Goal: Information Seeking & Learning: Learn about a topic

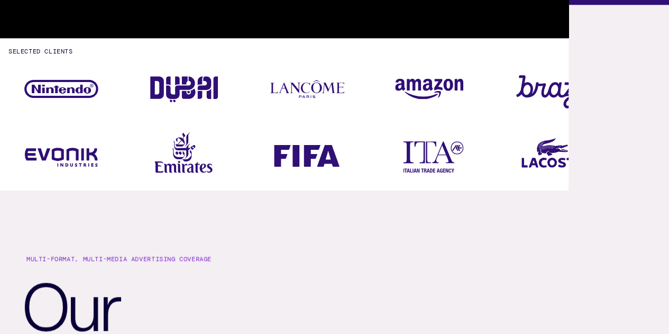
scroll to position [529, 0]
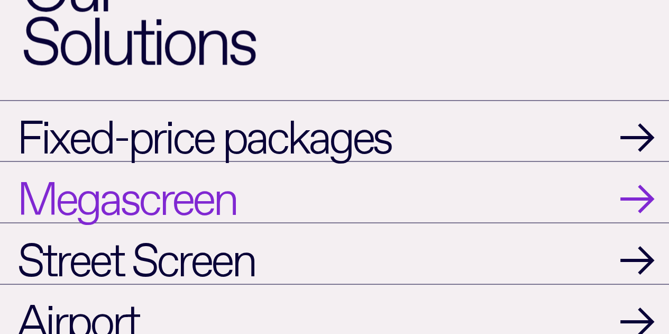
click at [431, 200] on link "Megascreen →" at bounding box center [334, 191] width 669 height 61
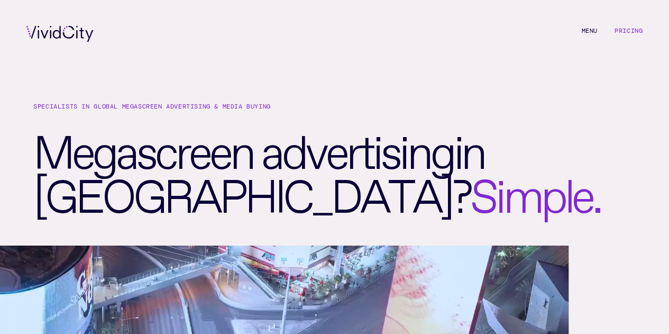
scroll to position [0, 0]
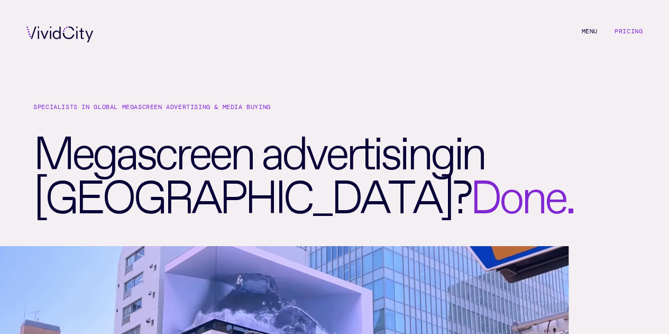
click at [621, 30] on link "Pricing" at bounding box center [628, 31] width 28 height 8
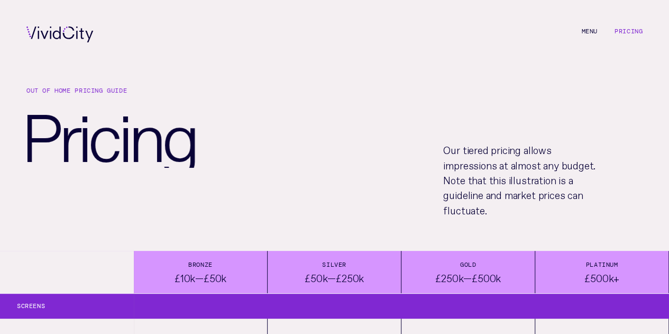
click at [586, 30] on li "M e n u" at bounding box center [589, 34] width 16 height 16
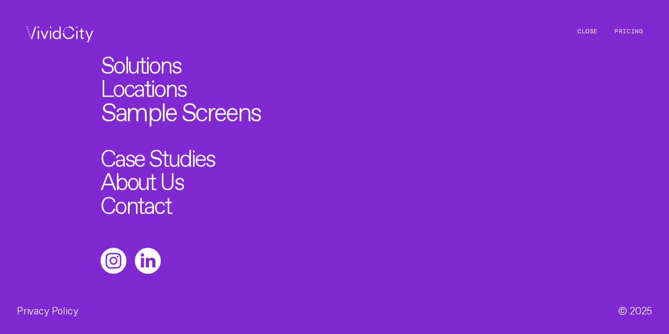
click at [168, 116] on link "Sample Screens" at bounding box center [180, 109] width 159 height 26
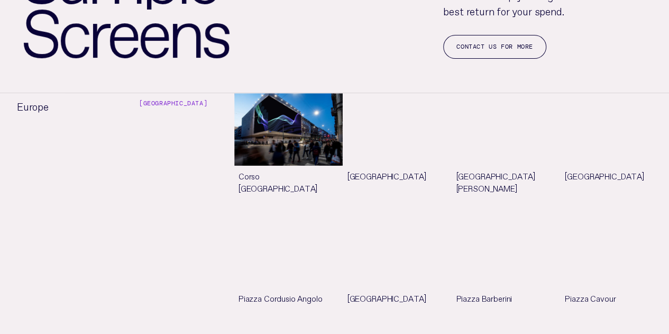
scroll to position [159, 0]
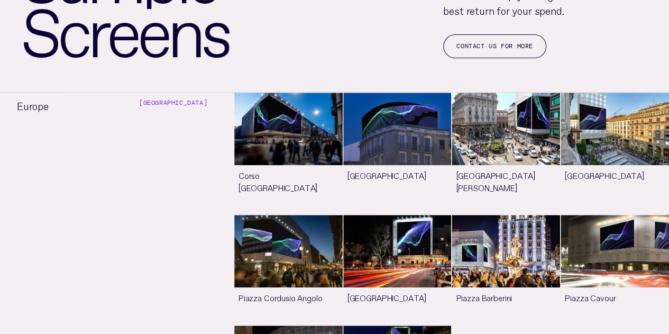
click at [279, 117] on link "See more" at bounding box center [288, 154] width 108 height 122
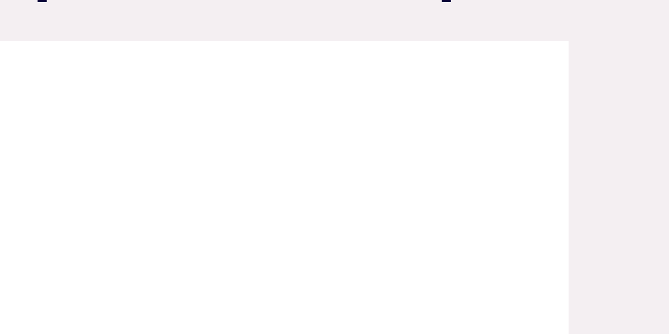
scroll to position [211, 0]
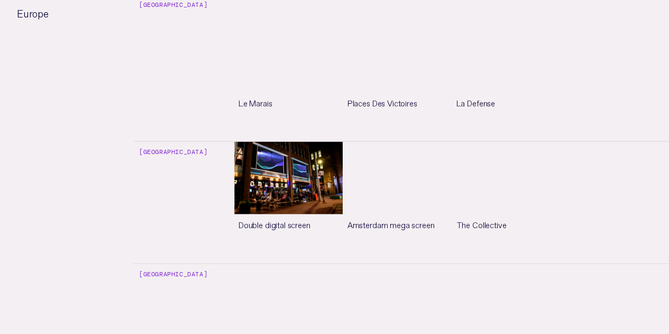
scroll to position [1110, 0]
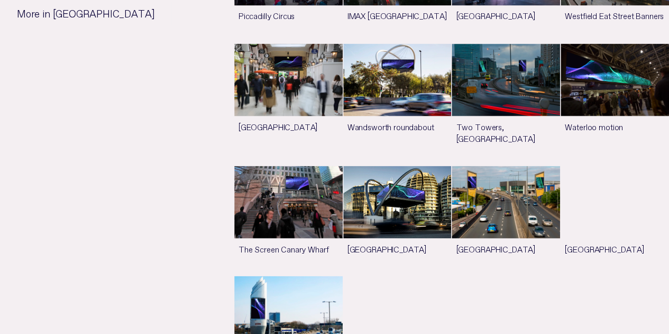
scroll to position [899, 0]
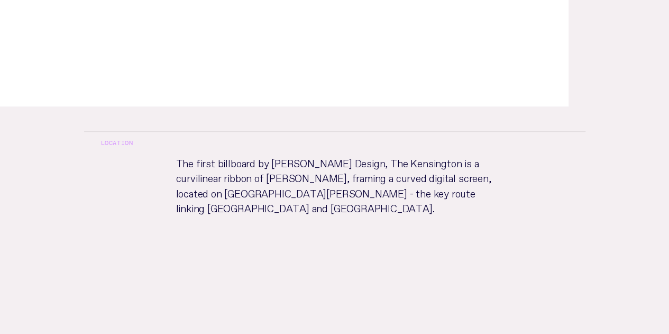
scroll to position [423, 0]
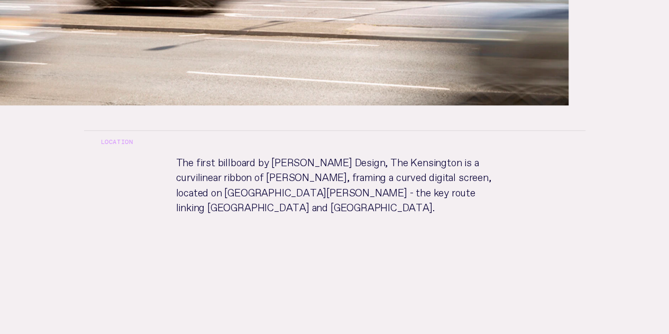
scroll to position [899, 0]
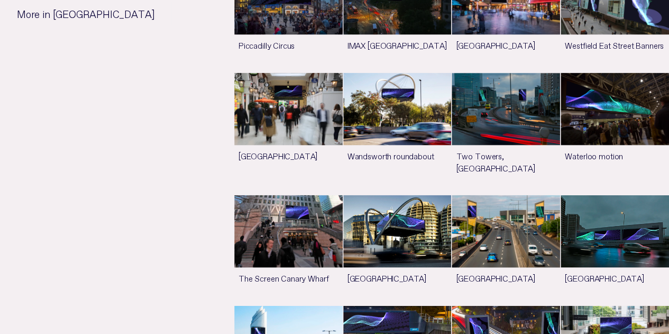
scroll to position [1005, 0]
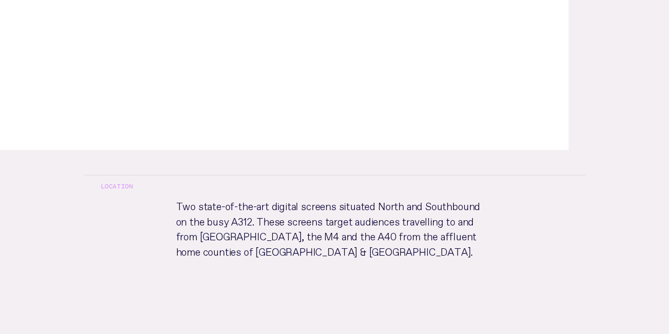
scroll to position [423, 0]
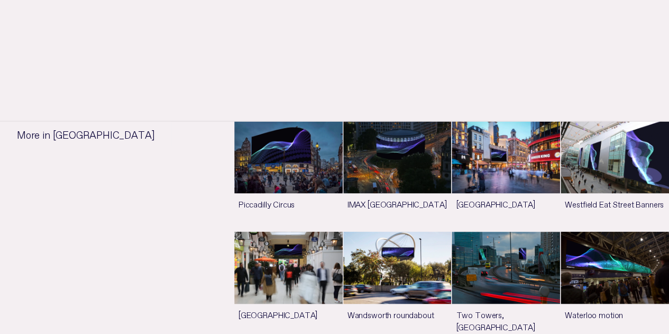
scroll to position [846, 0]
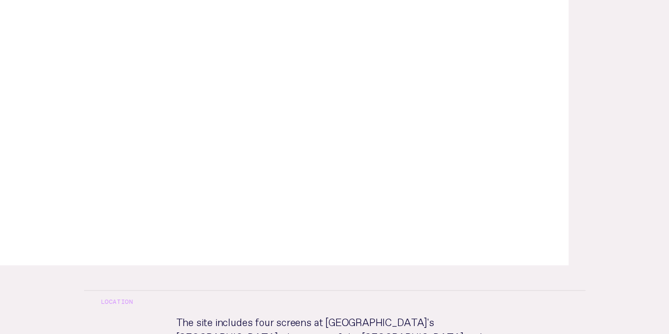
scroll to position [264, 0]
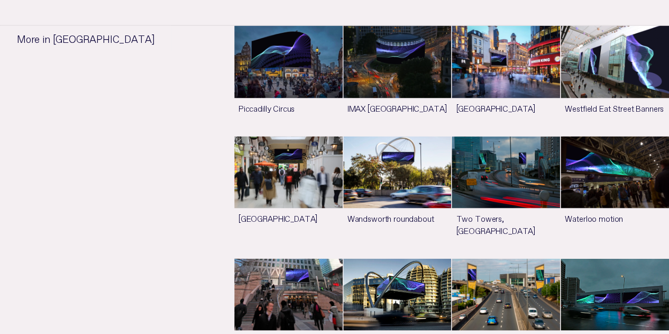
click at [269, 84] on link "See more" at bounding box center [288, 79] width 108 height 109
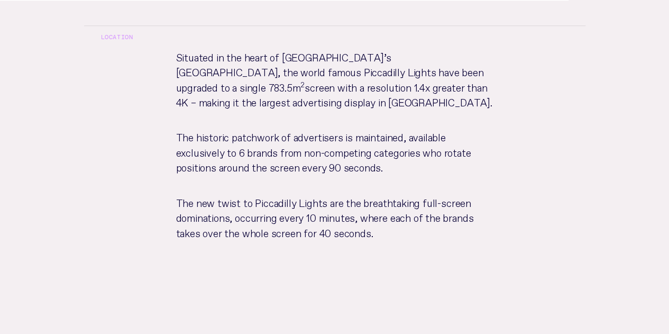
scroll to position [529, 0]
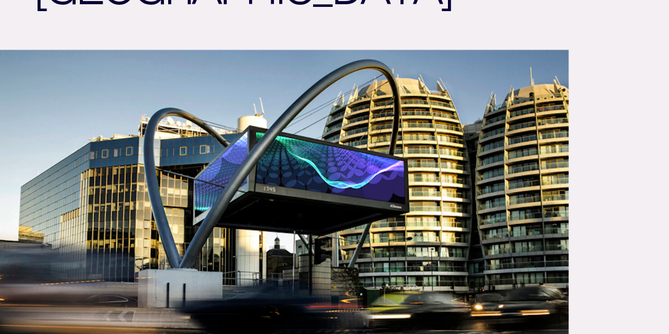
scroll to position [740, 0]
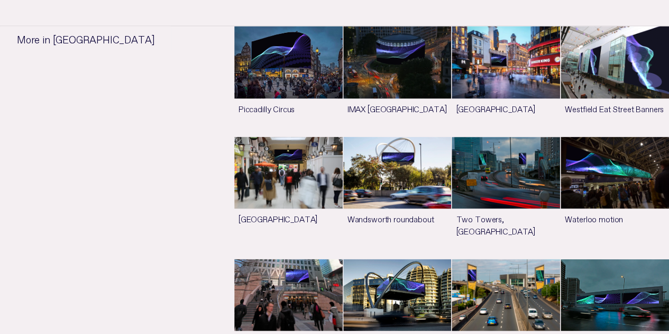
click at [647, 259] on link "See more" at bounding box center [614, 313] width 108 height 109
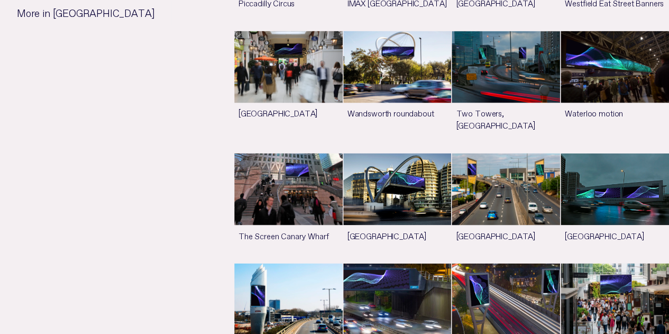
scroll to position [847, 0]
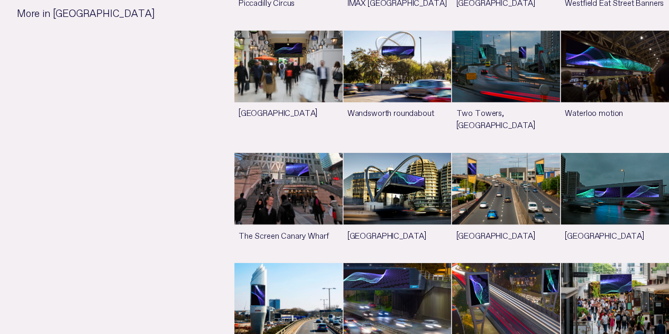
click at [560, 262] on link "See more" at bounding box center [614, 316] width 108 height 109
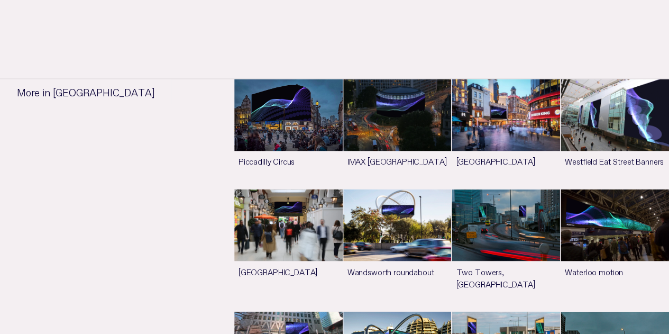
scroll to position [0, 0]
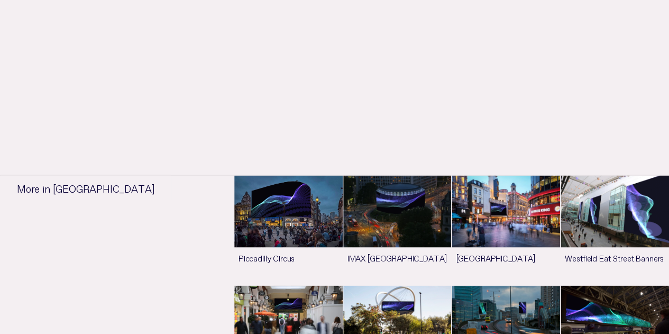
scroll to position [846, 0]
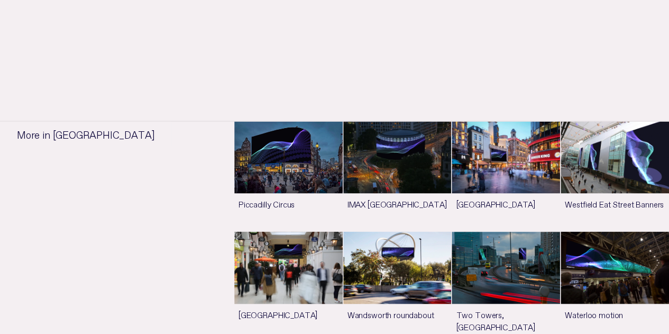
scroll to position [899, 0]
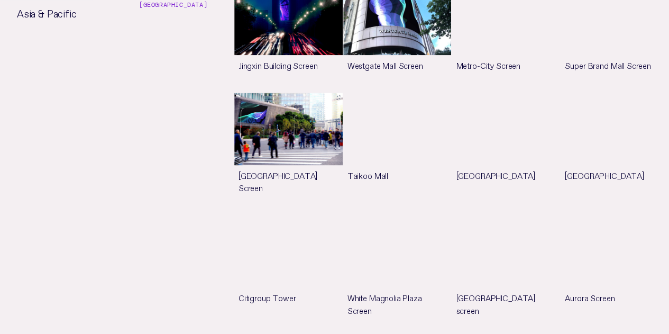
scroll to position [2697, 0]
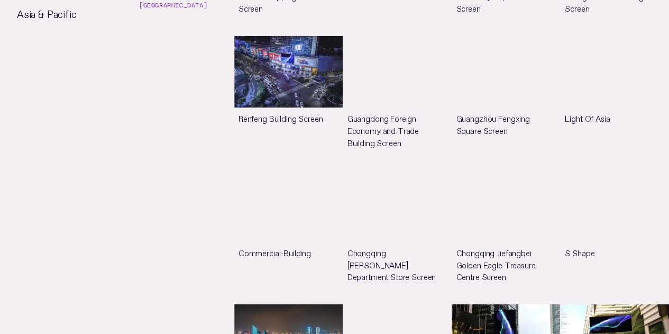
scroll to position [3120, 0]
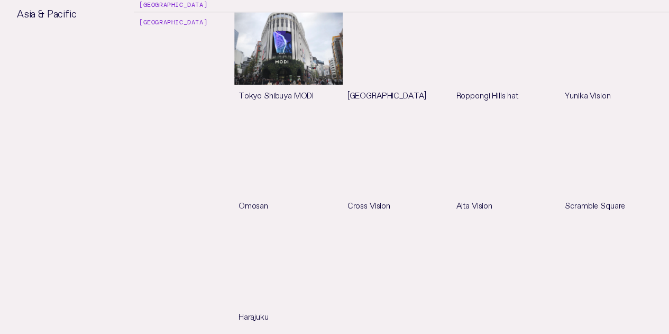
scroll to position [4706, 0]
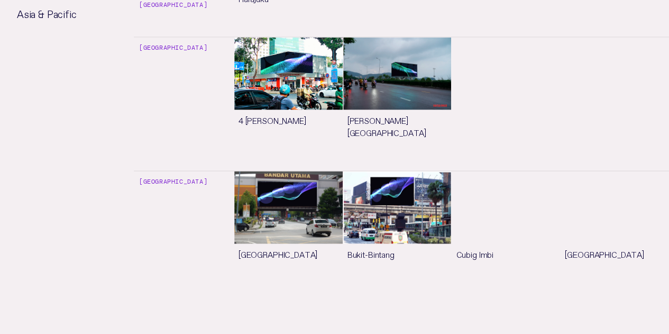
scroll to position [5023, 0]
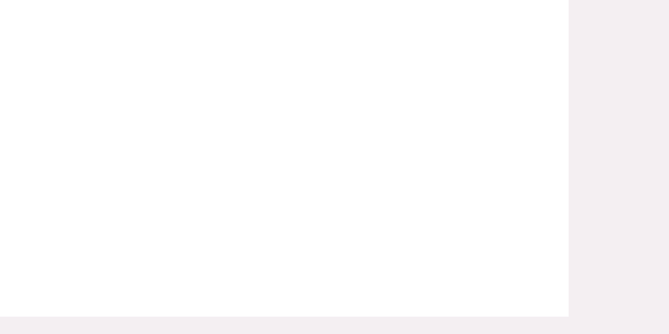
scroll to position [211, 0]
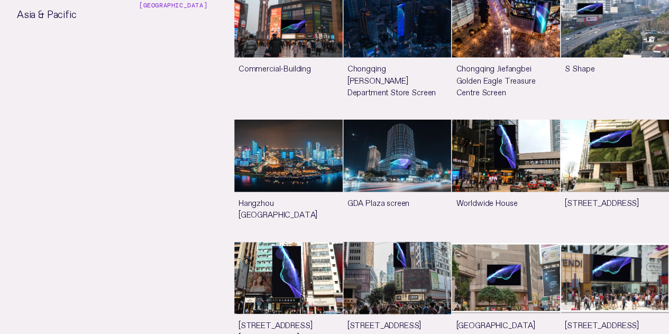
scroll to position [3278, 0]
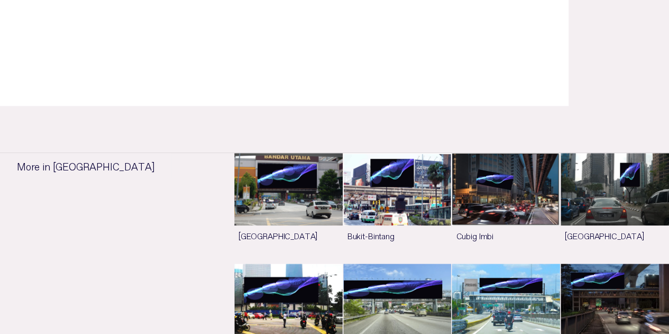
scroll to position [423, 0]
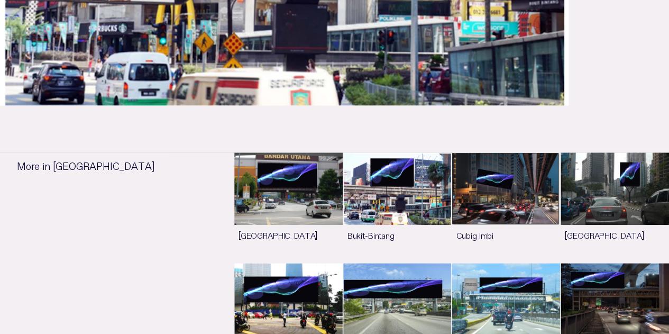
click at [256, 178] on link "See more" at bounding box center [288, 206] width 108 height 109
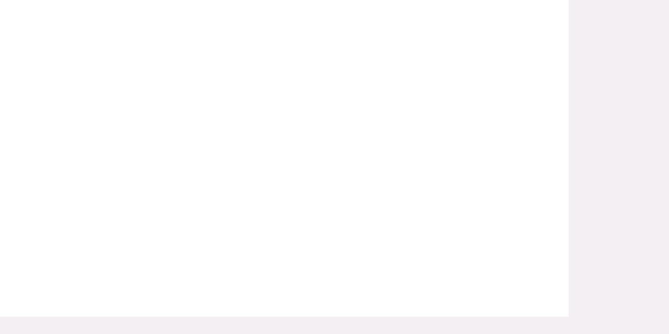
scroll to position [211, 0]
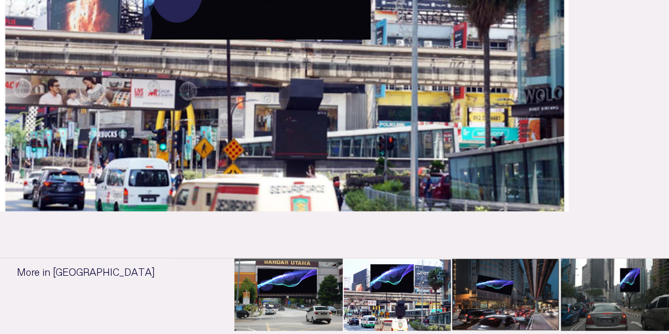
scroll to position [317, 0]
click at [560, 275] on link "See more" at bounding box center [614, 312] width 108 height 109
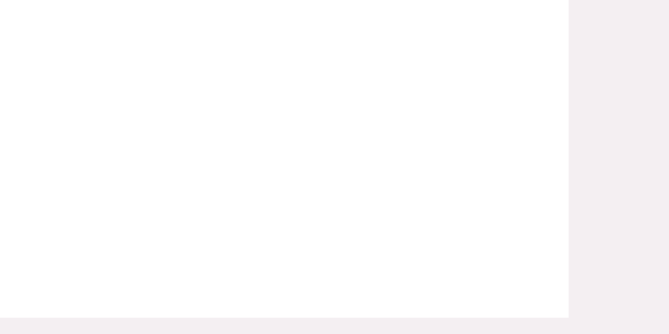
scroll to position [211, 0]
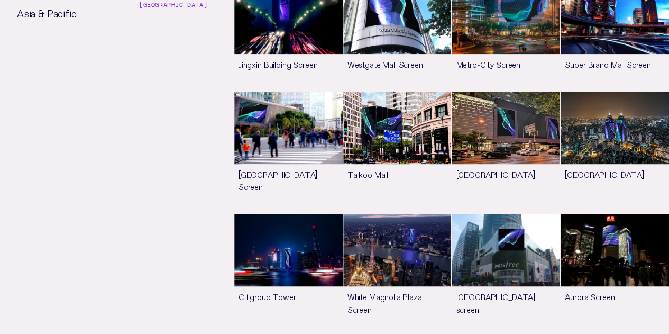
scroll to position [2697, 0]
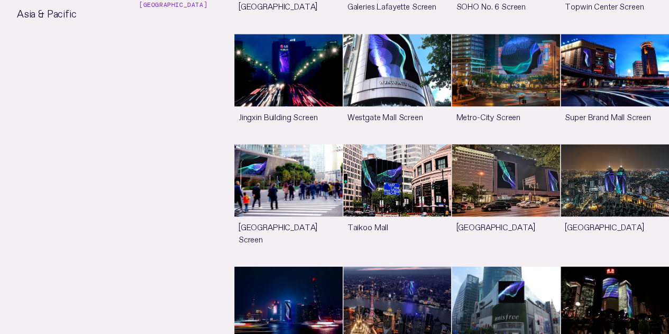
scroll to position [2644, 0]
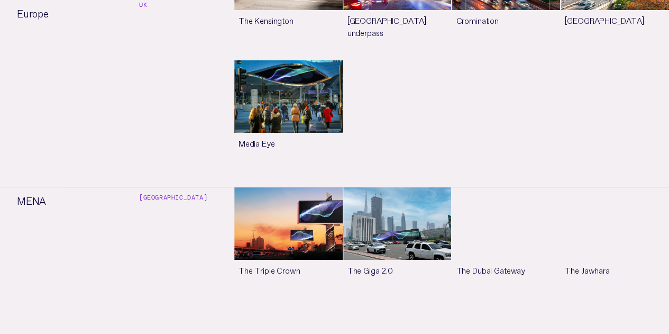
scroll to position [2010, 0]
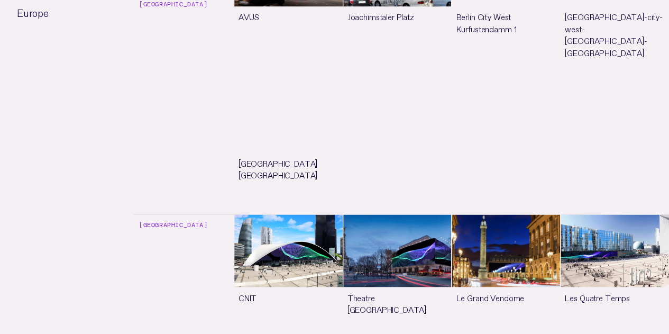
scroll to position [794, 0]
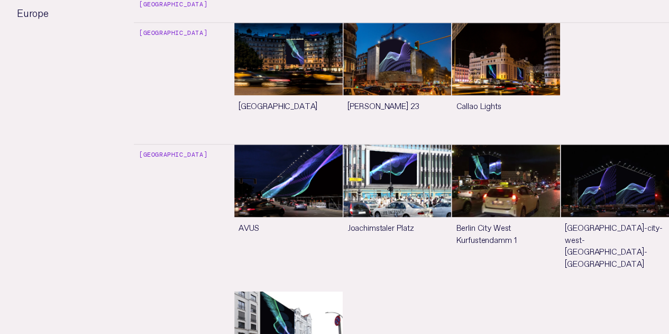
scroll to position [582, 0]
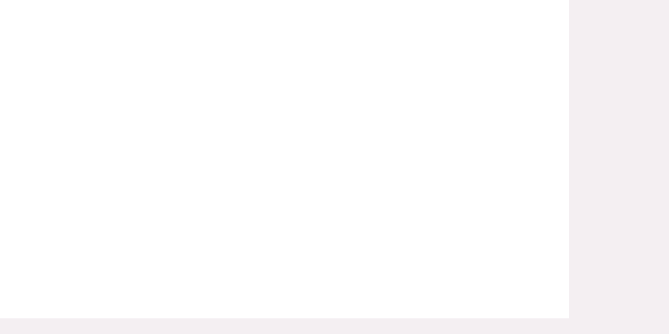
scroll to position [211, 0]
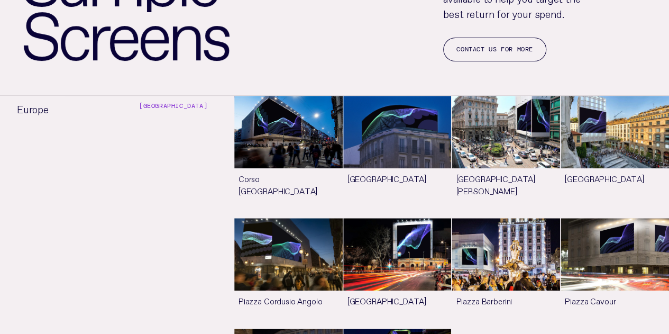
scroll to position [156, 0]
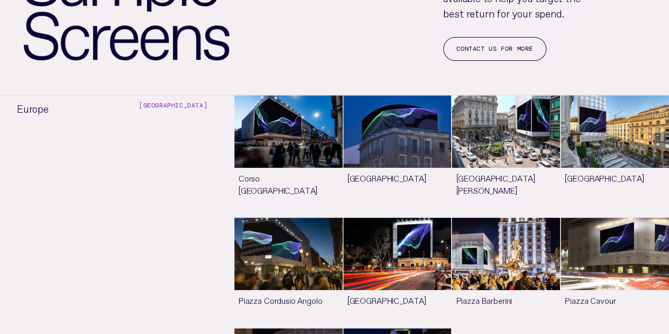
click at [560, 217] on link "See more" at bounding box center [614, 271] width 108 height 109
click at [452, 224] on link "See more" at bounding box center [506, 271] width 108 height 109
click at [560, 217] on link "See more" at bounding box center [614, 271] width 108 height 109
click at [560, 115] on link "See more" at bounding box center [614, 156] width 108 height 122
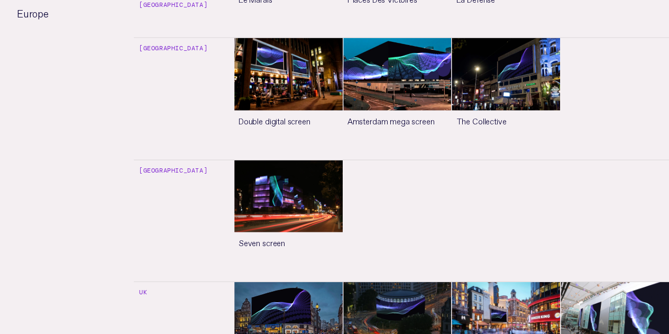
scroll to position [1213, 0]
